Goal: Information Seeking & Learning: Check status

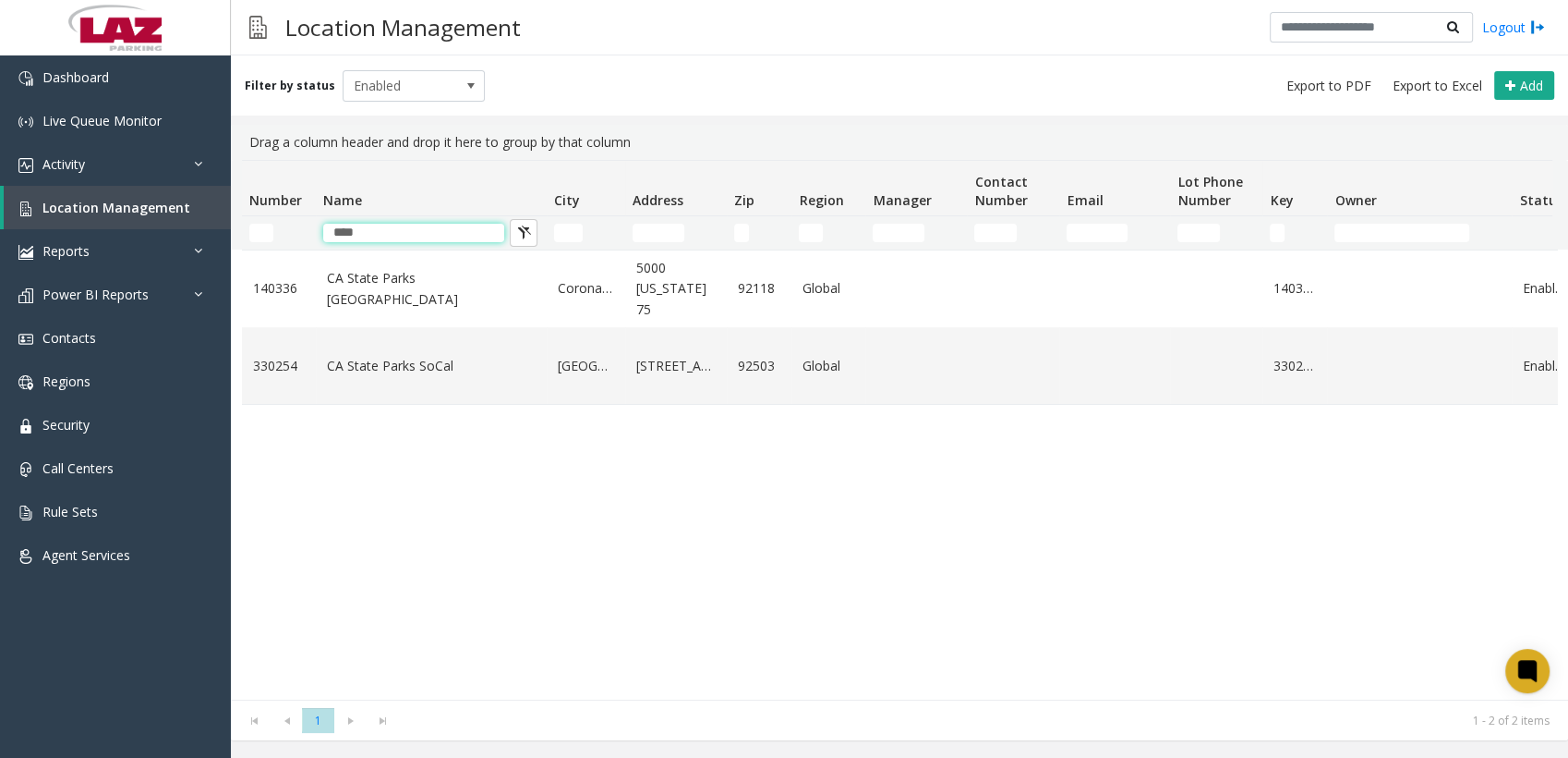
drag, startPoint x: 387, startPoint y: 227, endPoint x: 302, endPoint y: 222, distance: 85.1
click at [302, 222] on tr "****" at bounding box center [988, 232] width 1492 height 33
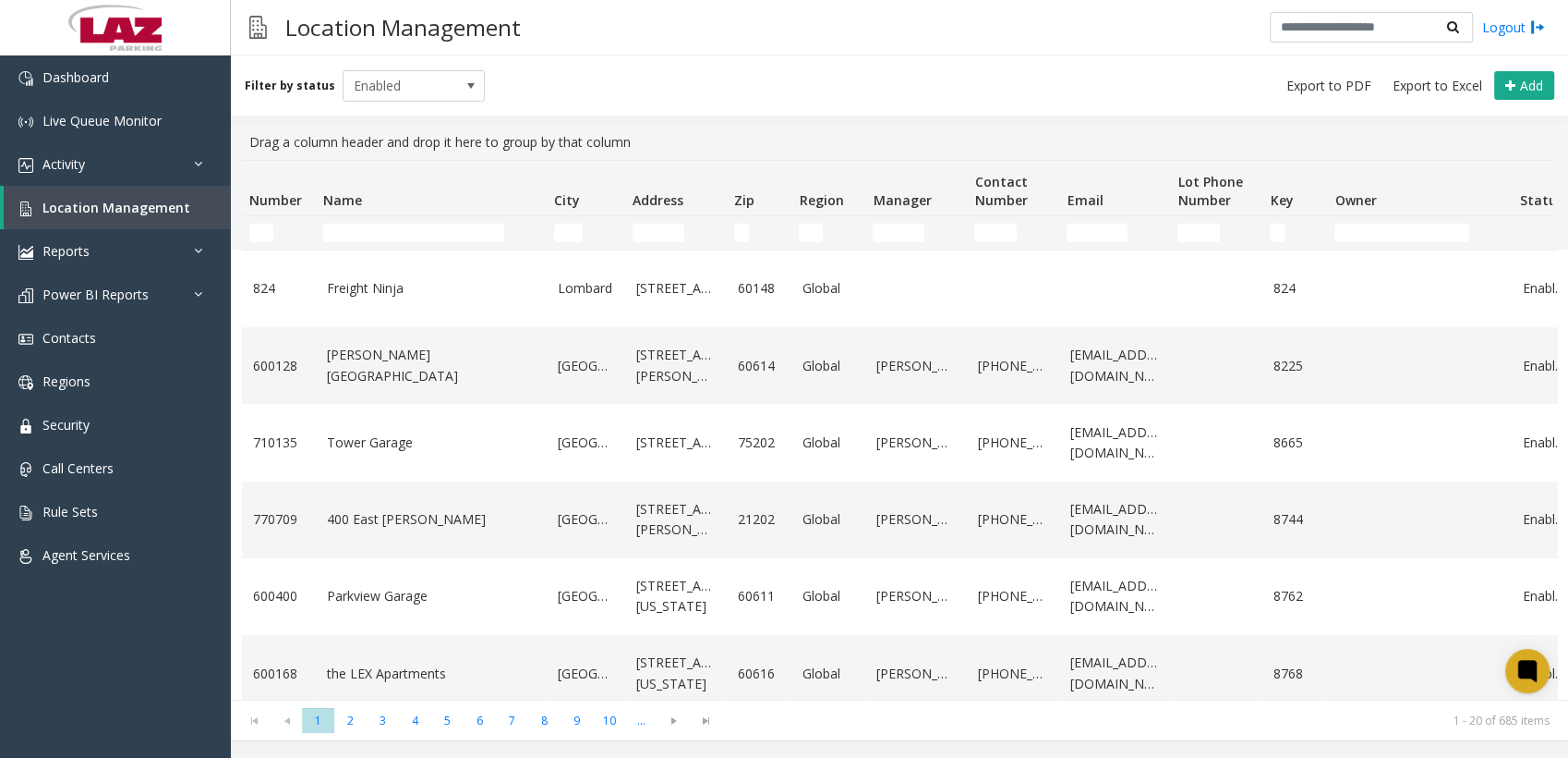
click at [839, 85] on div "Filter by status Enabled Add" at bounding box center [899, 85] width 1337 height 60
click at [103, 161] on link "Activity" at bounding box center [115, 163] width 231 height 43
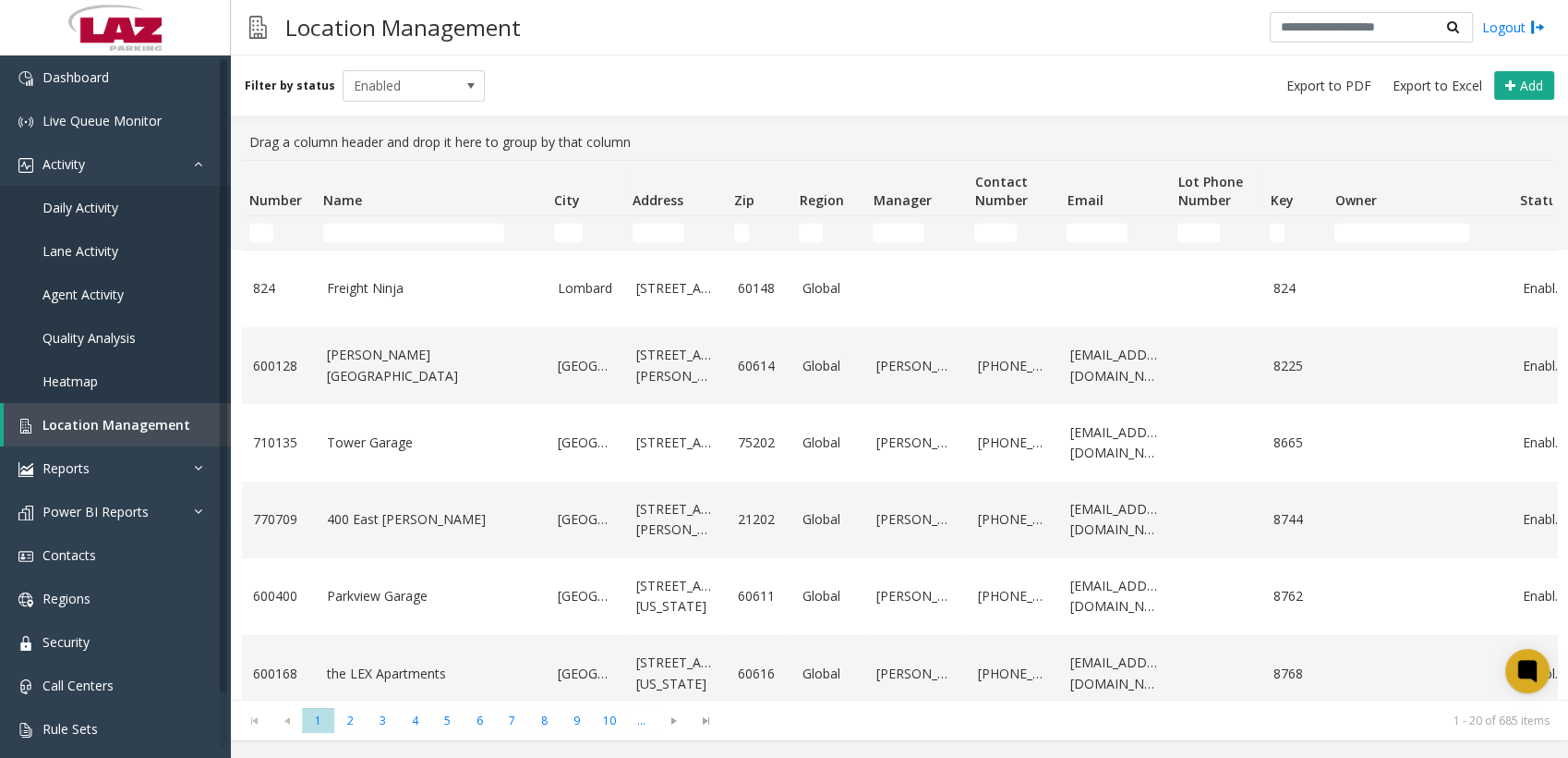
click at [760, 74] on div "Filter by status Enabled Add" at bounding box center [899, 85] width 1337 height 60
click at [777, 81] on div "Filter by status Enabled Add" at bounding box center [899, 85] width 1337 height 60
click at [868, 71] on div "Filter by status Enabled Add" at bounding box center [899, 85] width 1337 height 60
click at [820, 78] on div "Filter by status Enabled Add" at bounding box center [899, 85] width 1337 height 60
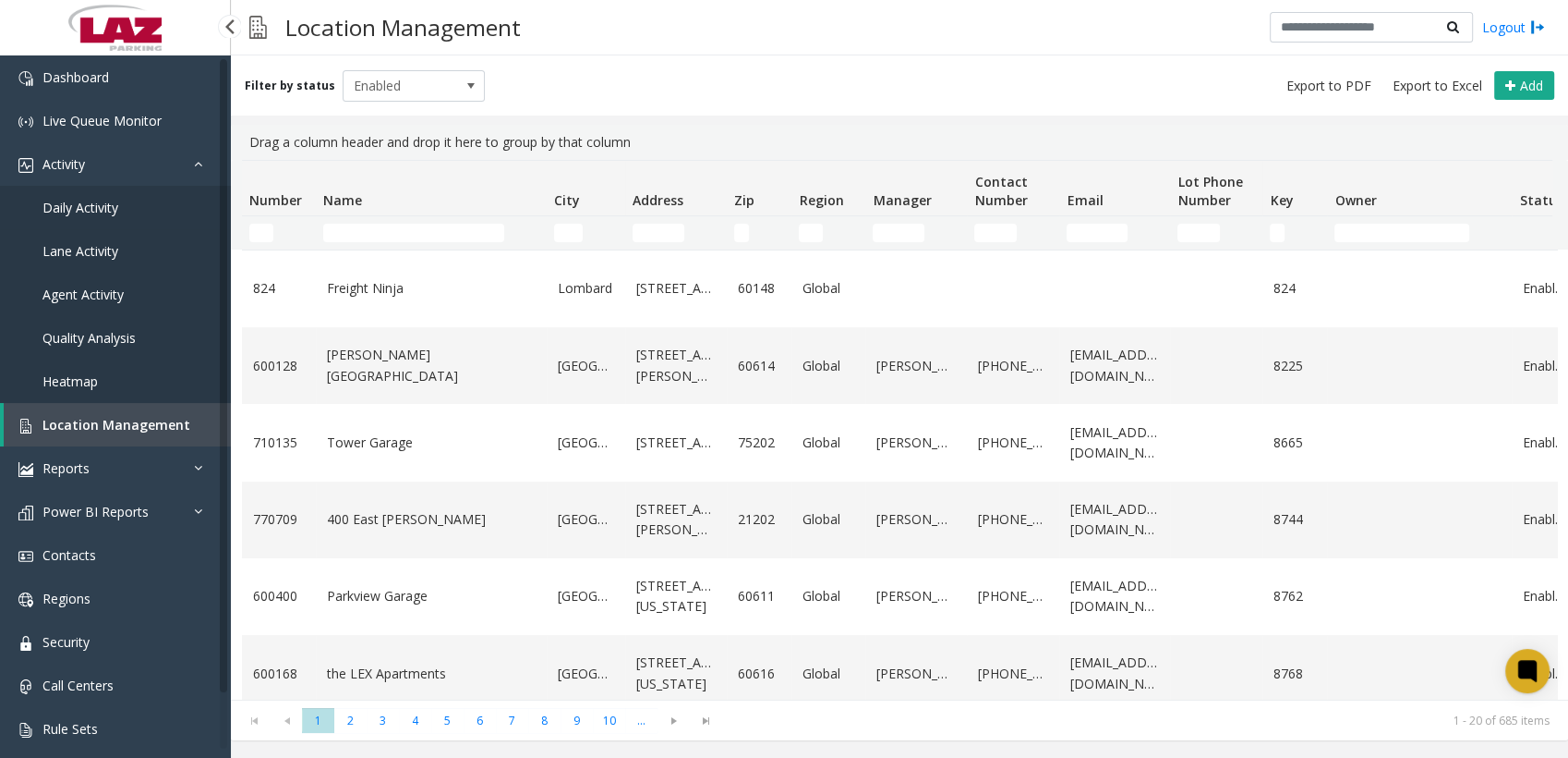
click at [73, 200] on span "Daily Activity" at bounding box center [80, 207] width 75 height 17
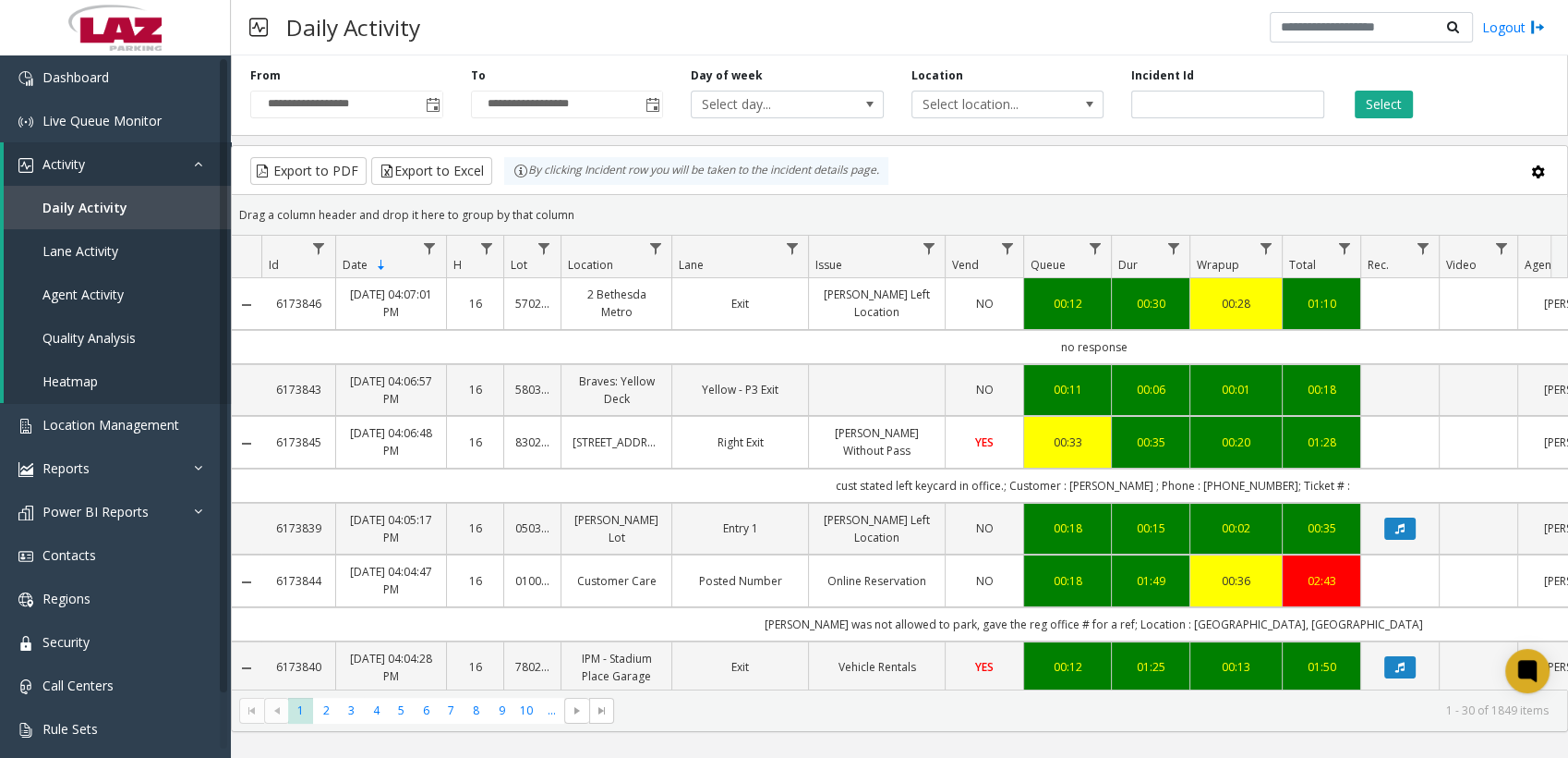
click at [993, 81] on div "Location Select location..." at bounding box center [1008, 93] width 220 height 51
click at [993, 94] on span "Select location..." at bounding box center [989, 104] width 153 height 26
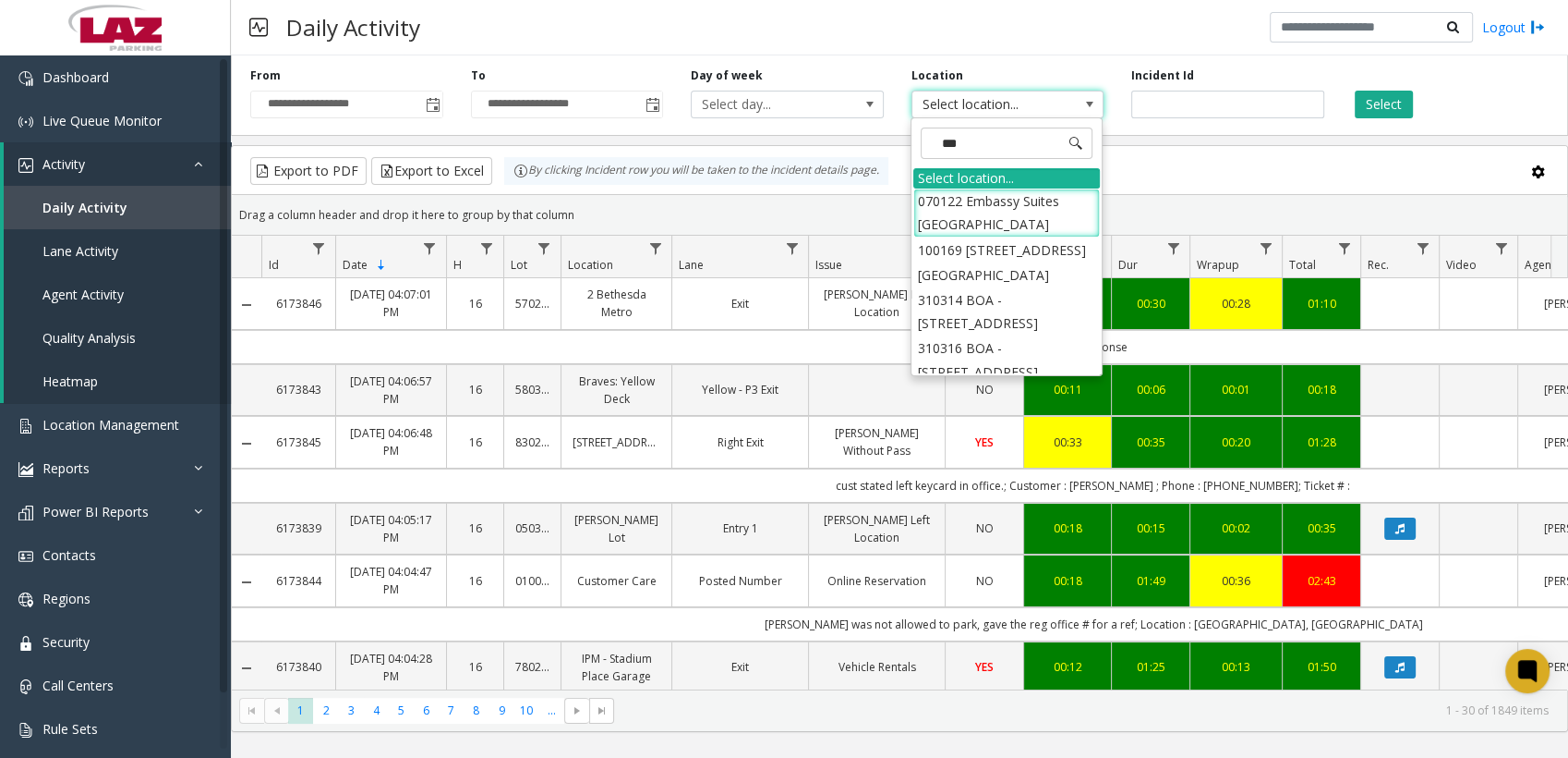
type input "****"
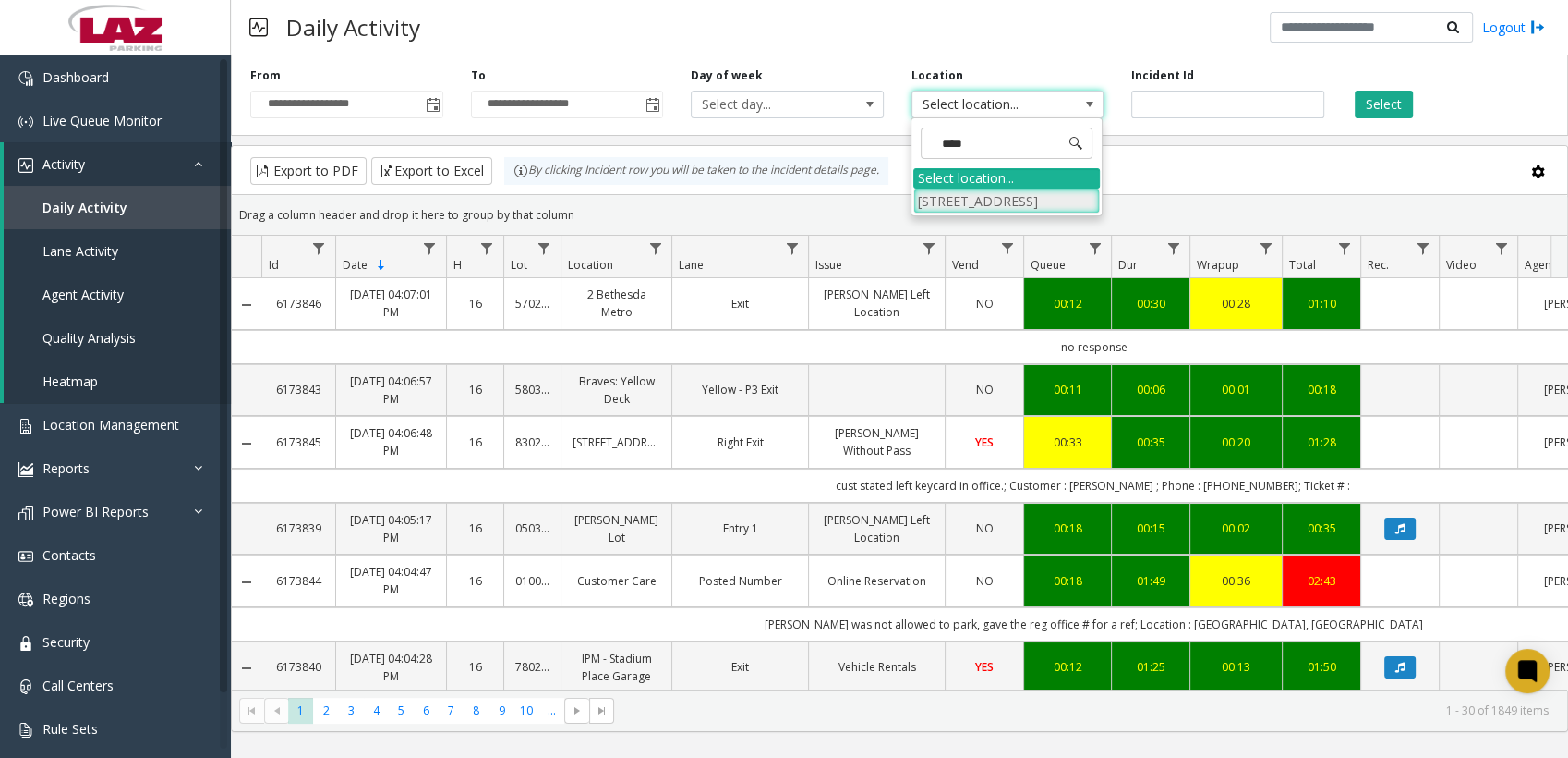
click at [993, 189] on li "[STREET_ADDRESS]" at bounding box center [1006, 200] width 186 height 25
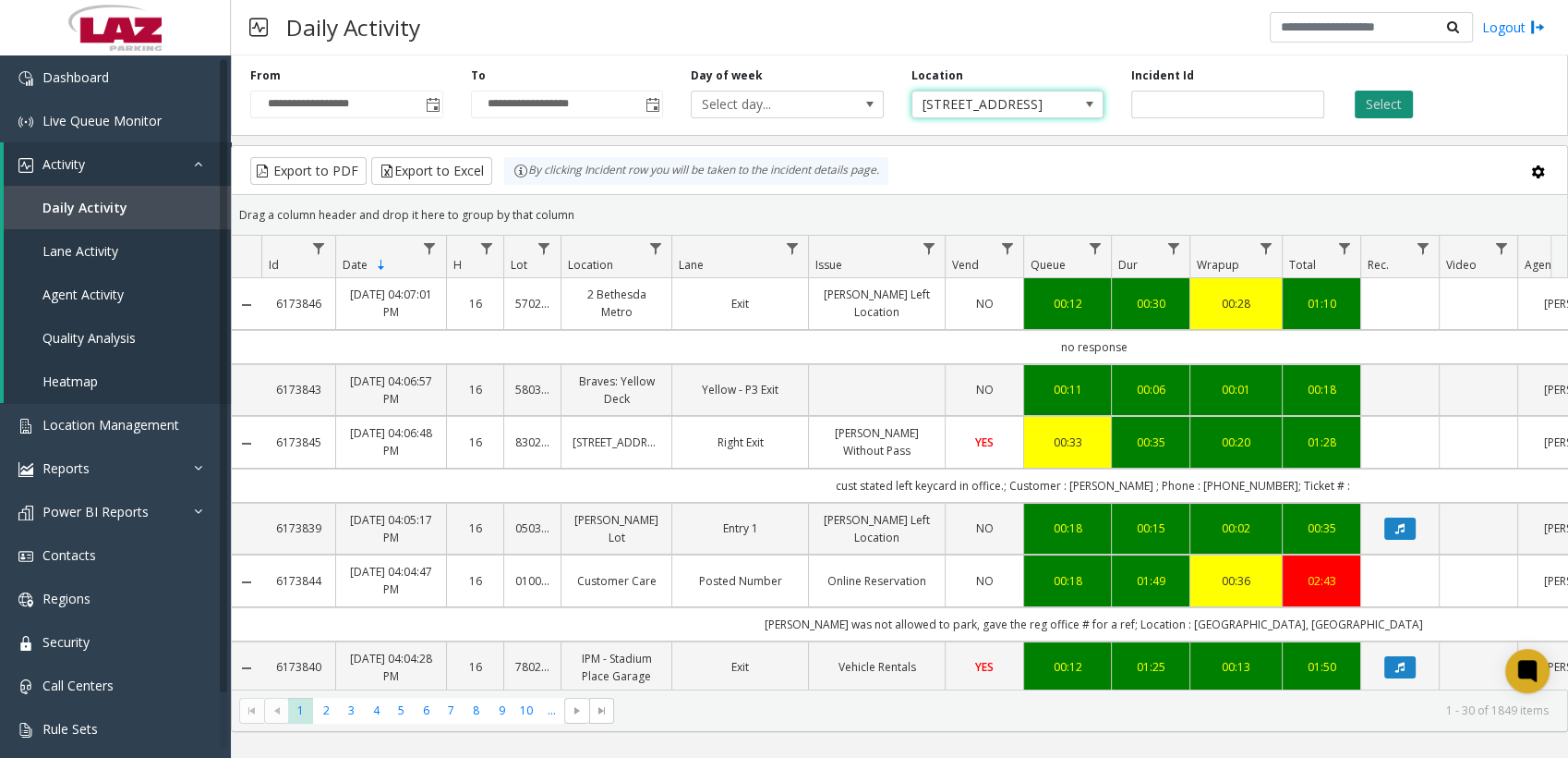
click at [1370, 116] on button "Select" at bounding box center [1384, 104] width 58 height 28
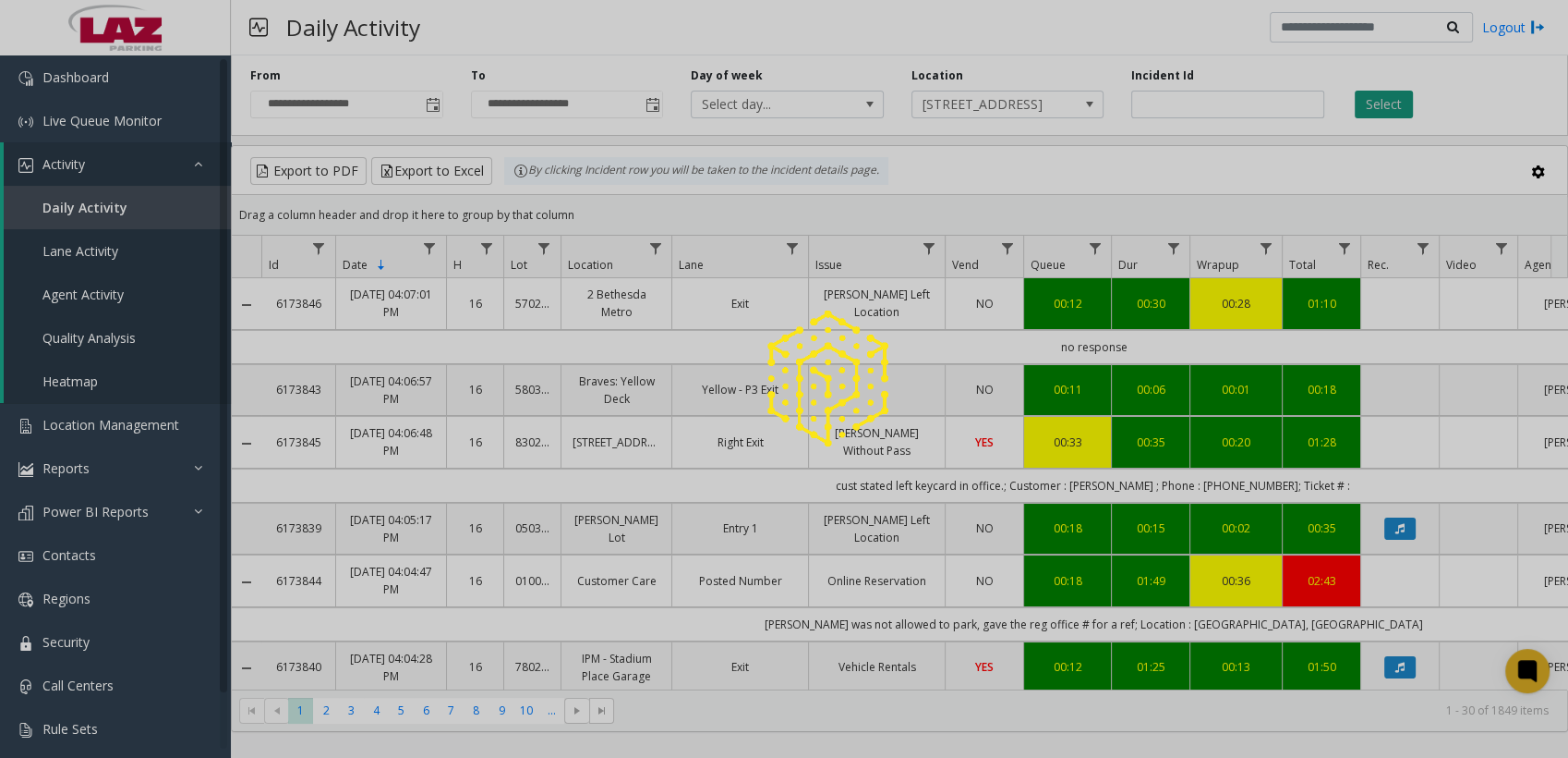
click at [1383, 100] on div at bounding box center [784, 379] width 1568 height 758
